Goal: Use online tool/utility: Utilize a website feature to perform a specific function

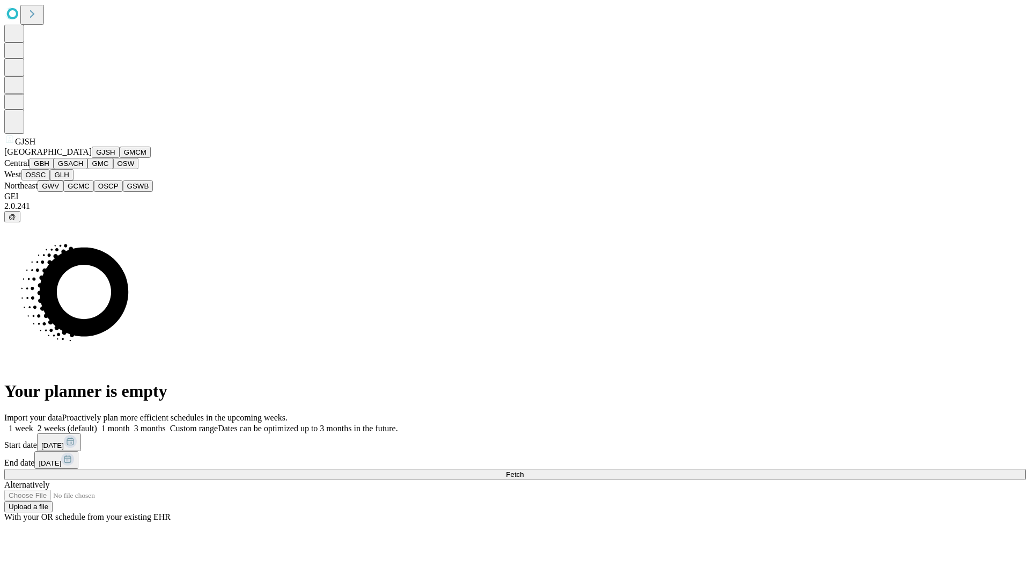
click at [92, 158] on button "GJSH" at bounding box center [106, 151] width 28 height 11
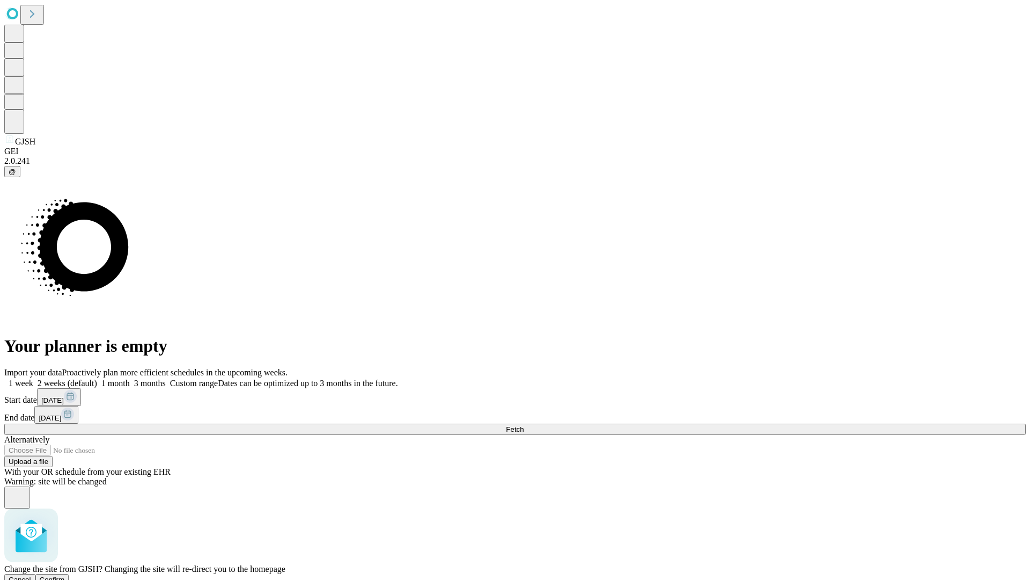
click at [65, 575] on span "Confirm" at bounding box center [52, 579] width 25 height 8
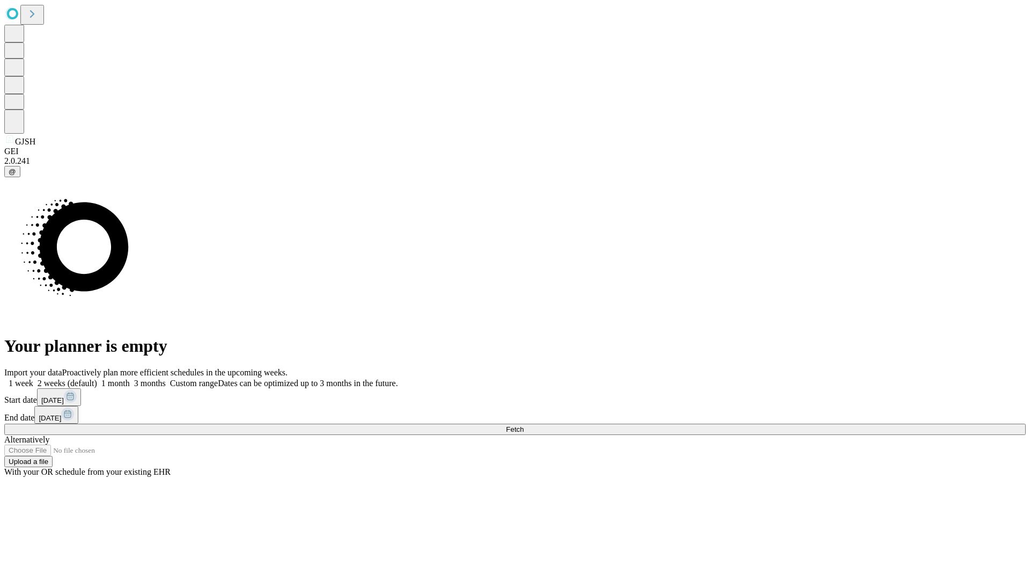
click at [33, 378] on label "1 week" at bounding box center [18, 382] width 29 height 9
click at [524, 425] on span "Fetch" at bounding box center [515, 429] width 18 height 8
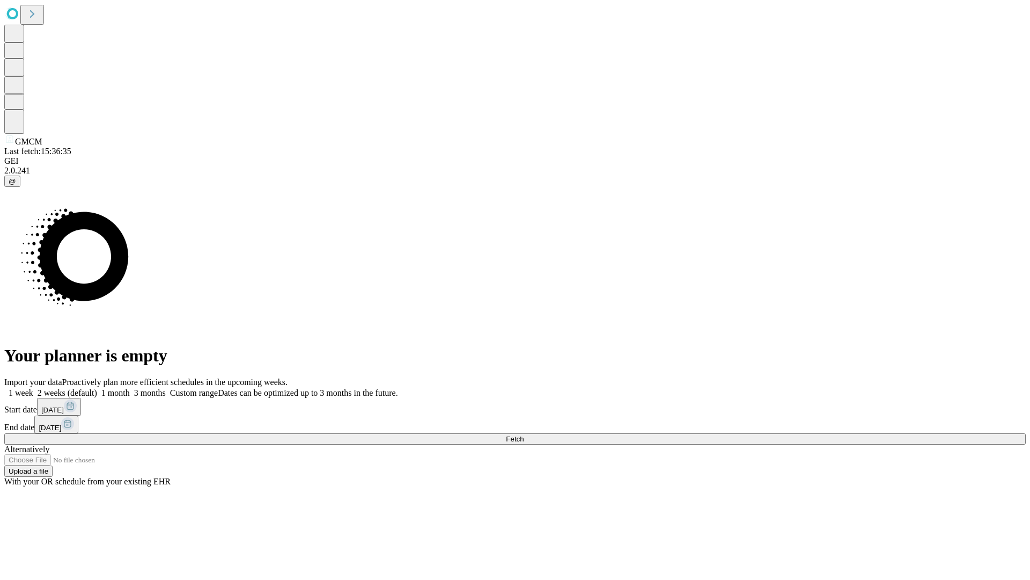
click at [33, 388] on label "1 week" at bounding box center [18, 392] width 29 height 9
click at [524, 435] on span "Fetch" at bounding box center [515, 439] width 18 height 8
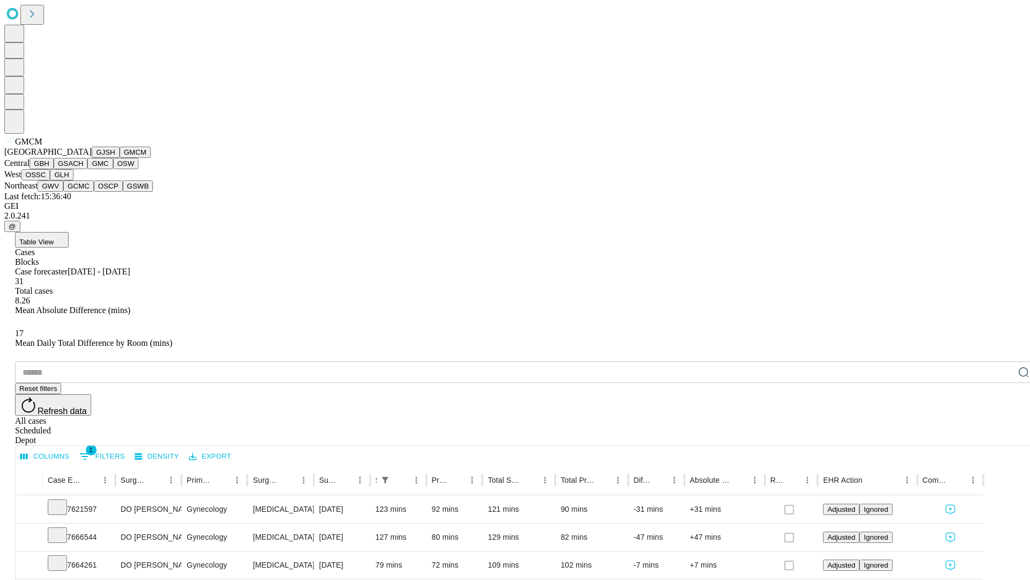
click at [54, 169] on button "GBH" at bounding box center [42, 163] width 24 height 11
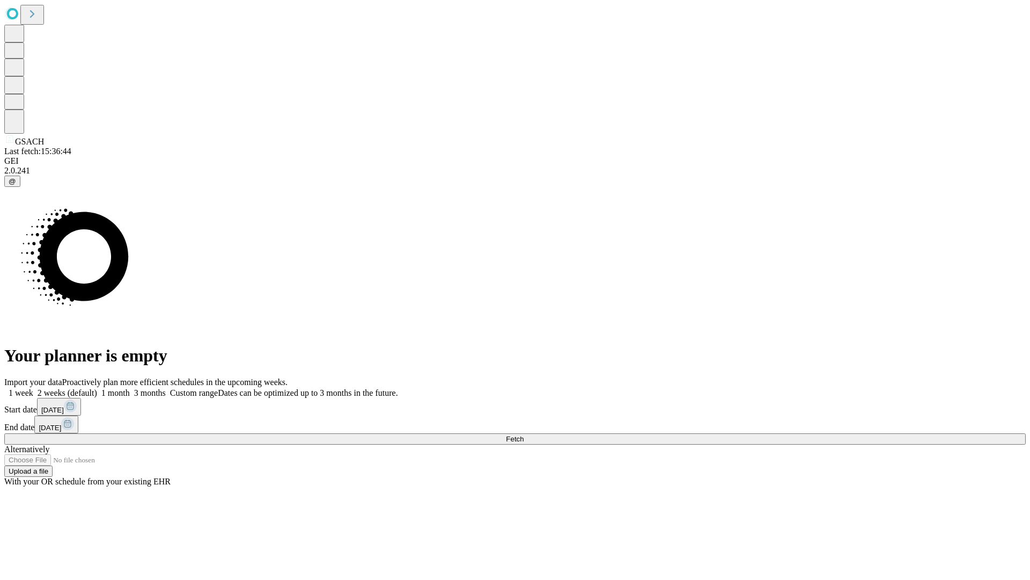
click at [33, 388] on label "1 week" at bounding box center [18, 392] width 29 height 9
click at [524, 435] on span "Fetch" at bounding box center [515, 439] width 18 height 8
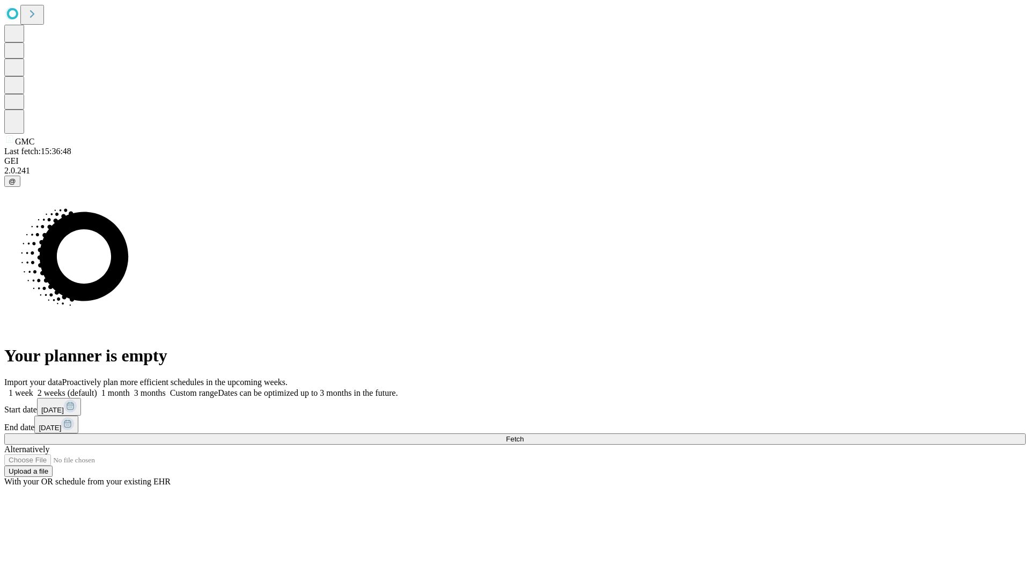
click at [33, 388] on label "1 week" at bounding box center [18, 392] width 29 height 9
click at [524, 435] on span "Fetch" at bounding box center [515, 439] width 18 height 8
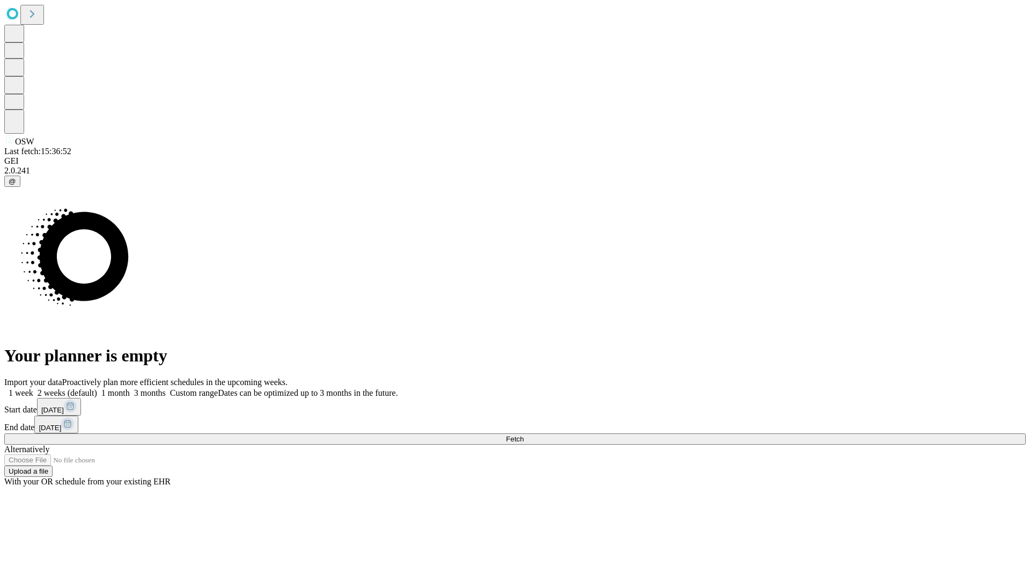
click at [33, 388] on label "1 week" at bounding box center [18, 392] width 29 height 9
click at [524, 435] on span "Fetch" at bounding box center [515, 439] width 18 height 8
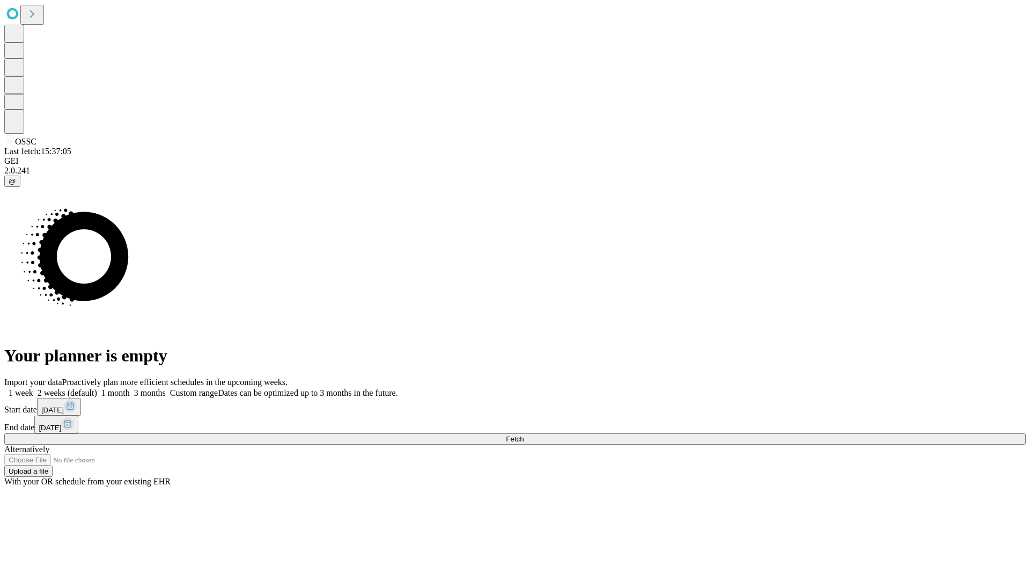
click at [33, 388] on label "1 week" at bounding box center [18, 392] width 29 height 9
click at [524, 435] on span "Fetch" at bounding box center [515, 439] width 18 height 8
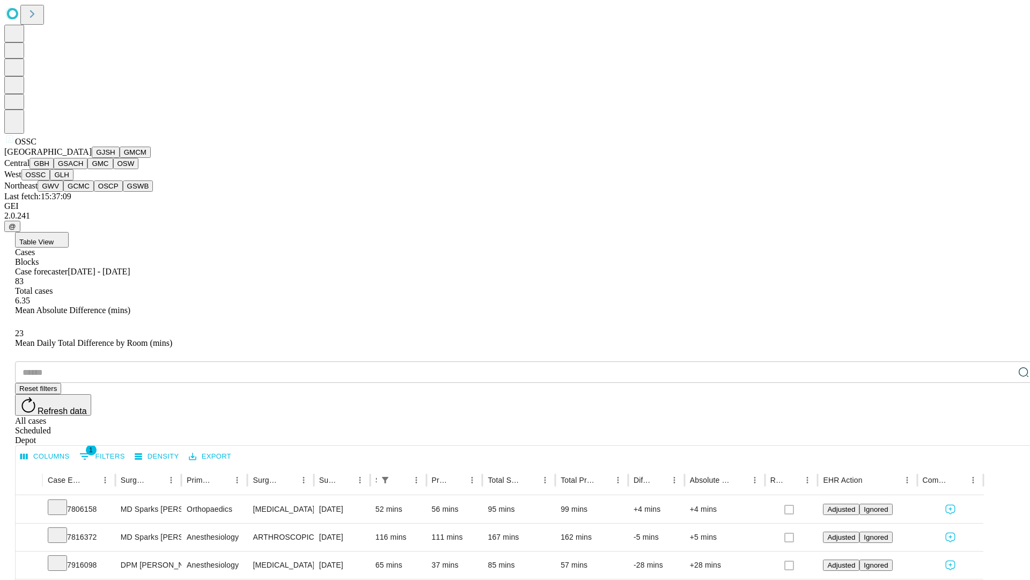
click at [73, 180] on button "GLH" at bounding box center [61, 174] width 23 height 11
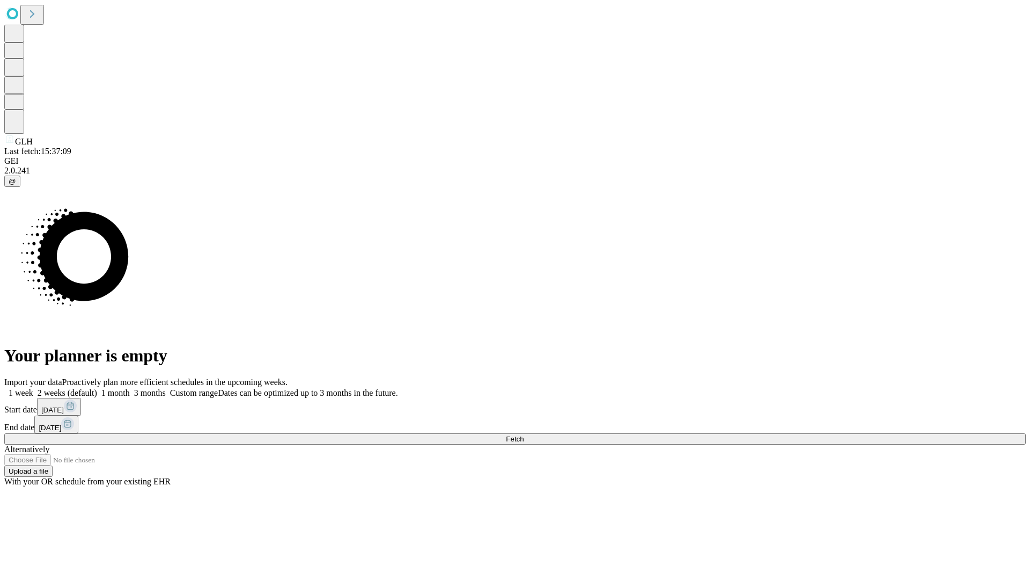
click at [524, 435] on span "Fetch" at bounding box center [515, 439] width 18 height 8
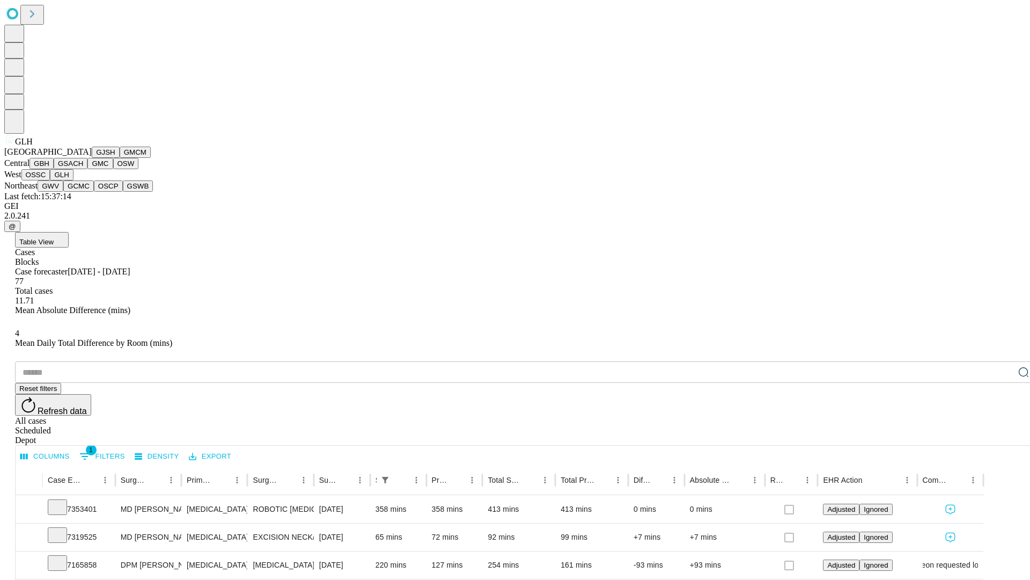
click at [63, 192] on button "GWV" at bounding box center [51, 185] width 26 height 11
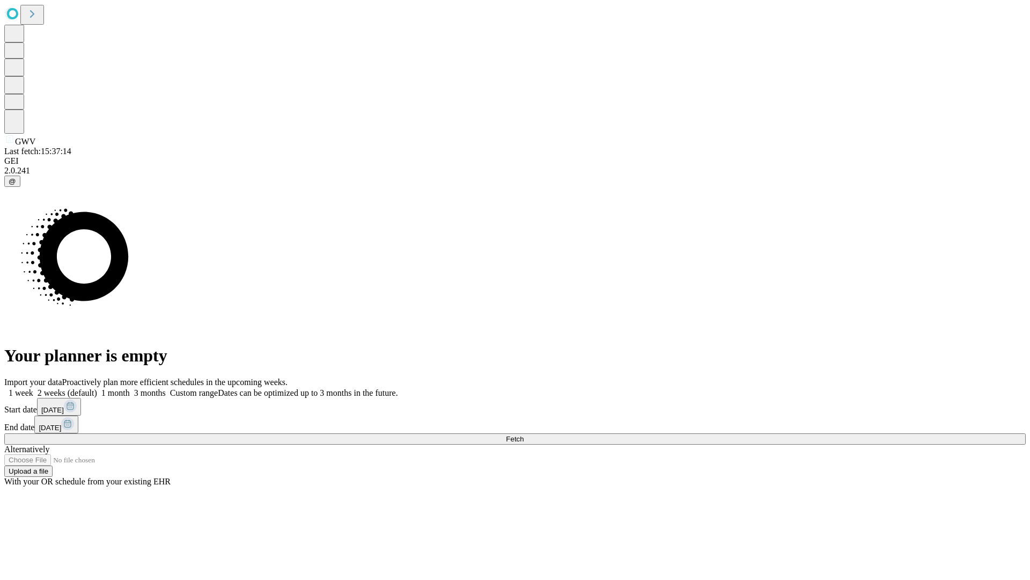
click at [33, 388] on label "1 week" at bounding box center [18, 392] width 29 height 9
click at [524, 435] on span "Fetch" at bounding box center [515, 439] width 18 height 8
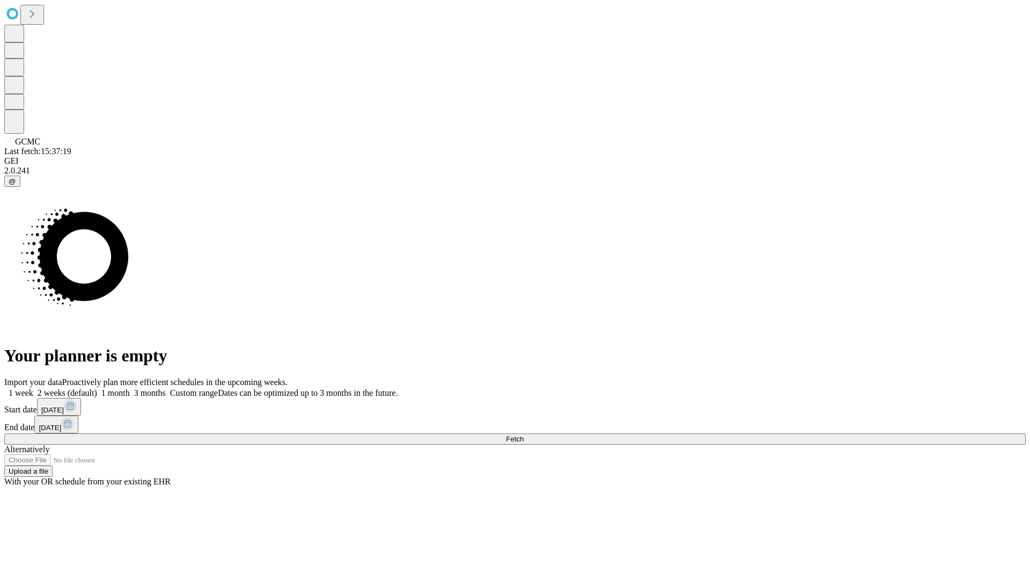
click at [33, 388] on label "1 week" at bounding box center [18, 392] width 29 height 9
click at [524, 435] on span "Fetch" at bounding box center [515, 439] width 18 height 8
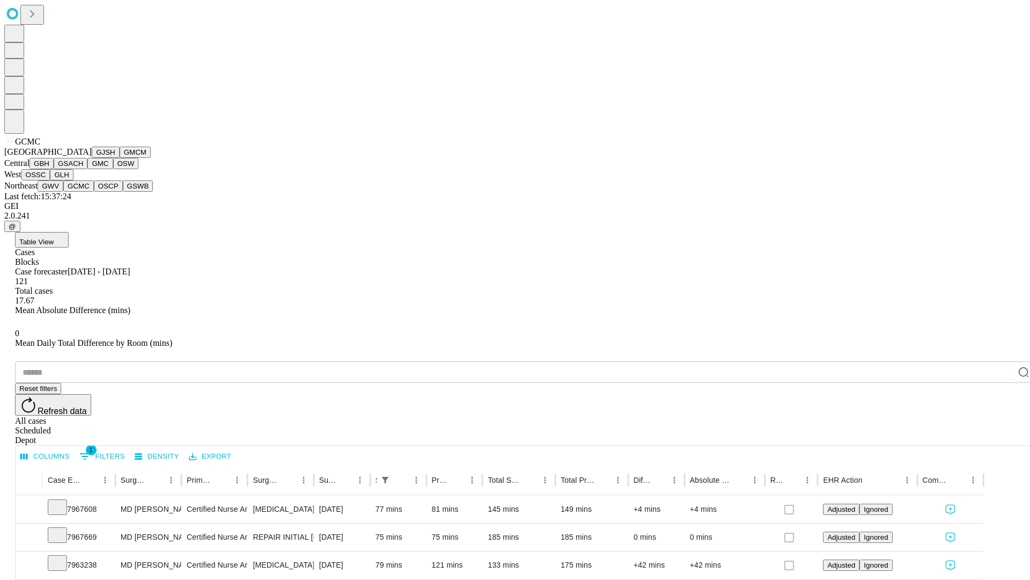
click at [94, 192] on button "OSCP" at bounding box center [108, 185] width 29 height 11
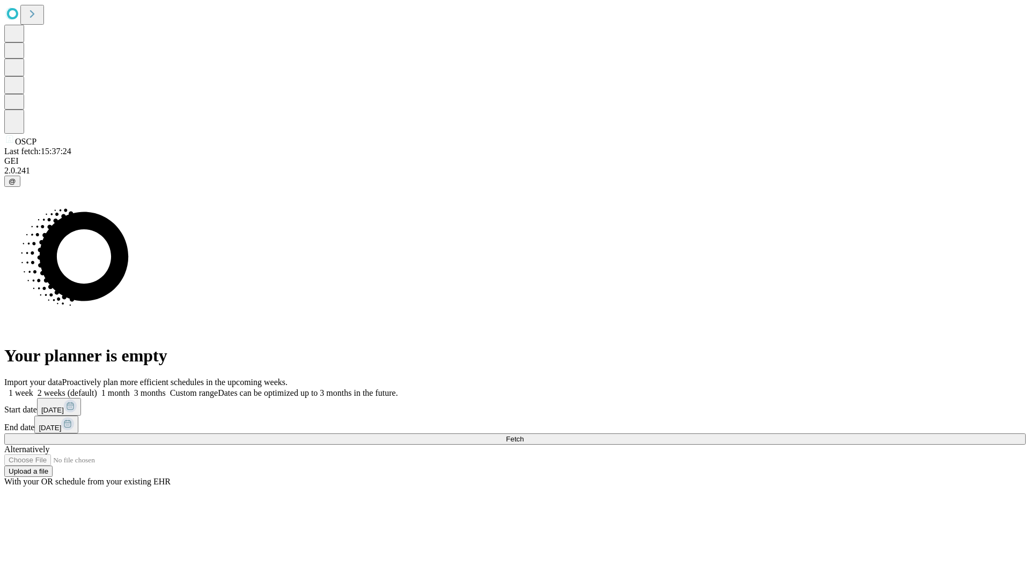
click at [33, 388] on label "1 week" at bounding box center [18, 392] width 29 height 9
click at [524, 435] on span "Fetch" at bounding box center [515, 439] width 18 height 8
